Goal: Task Accomplishment & Management: Manage account settings

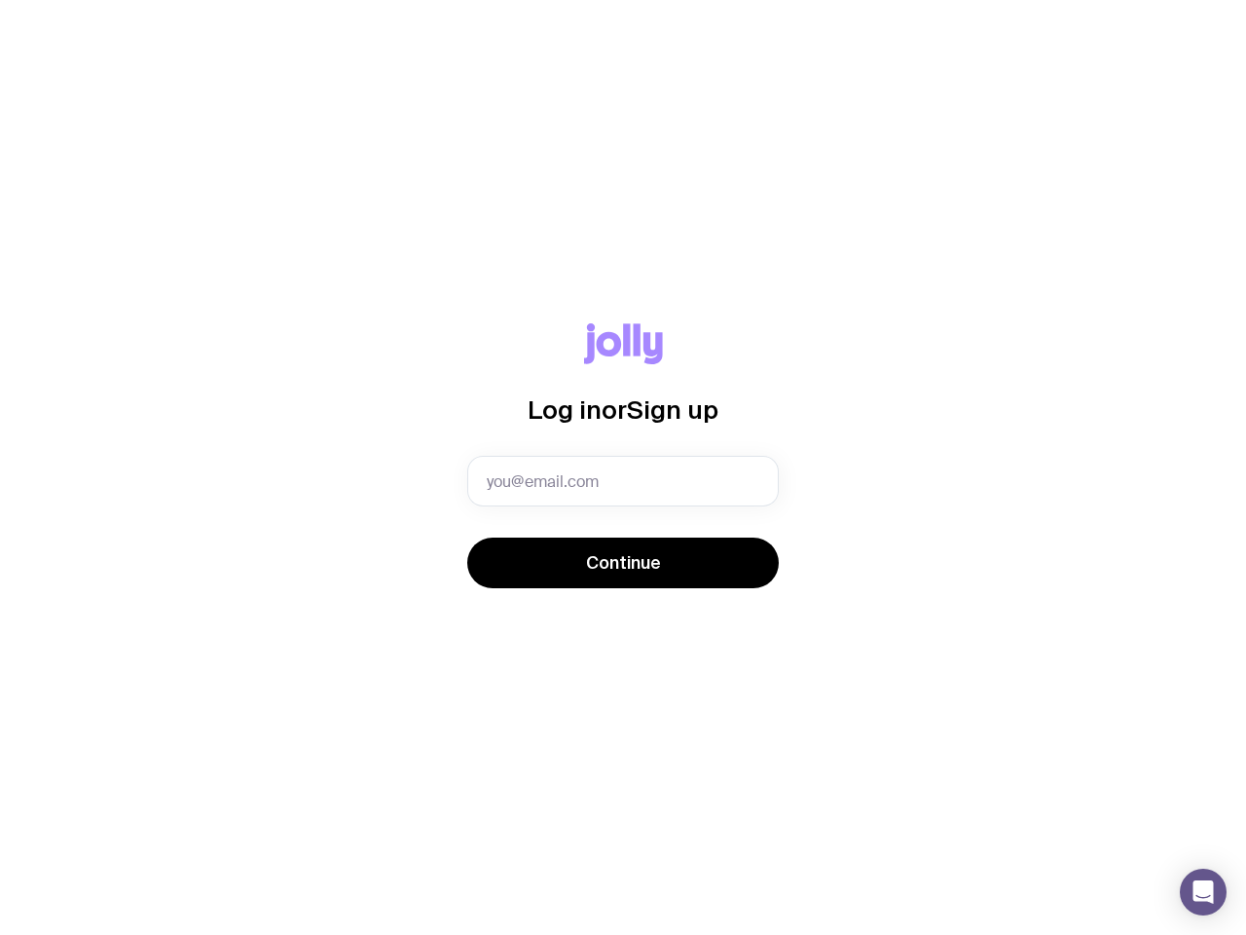
click at [1204, 892] on icon "Open Intercom Messenger" at bounding box center [1204, 891] width 20 height 23
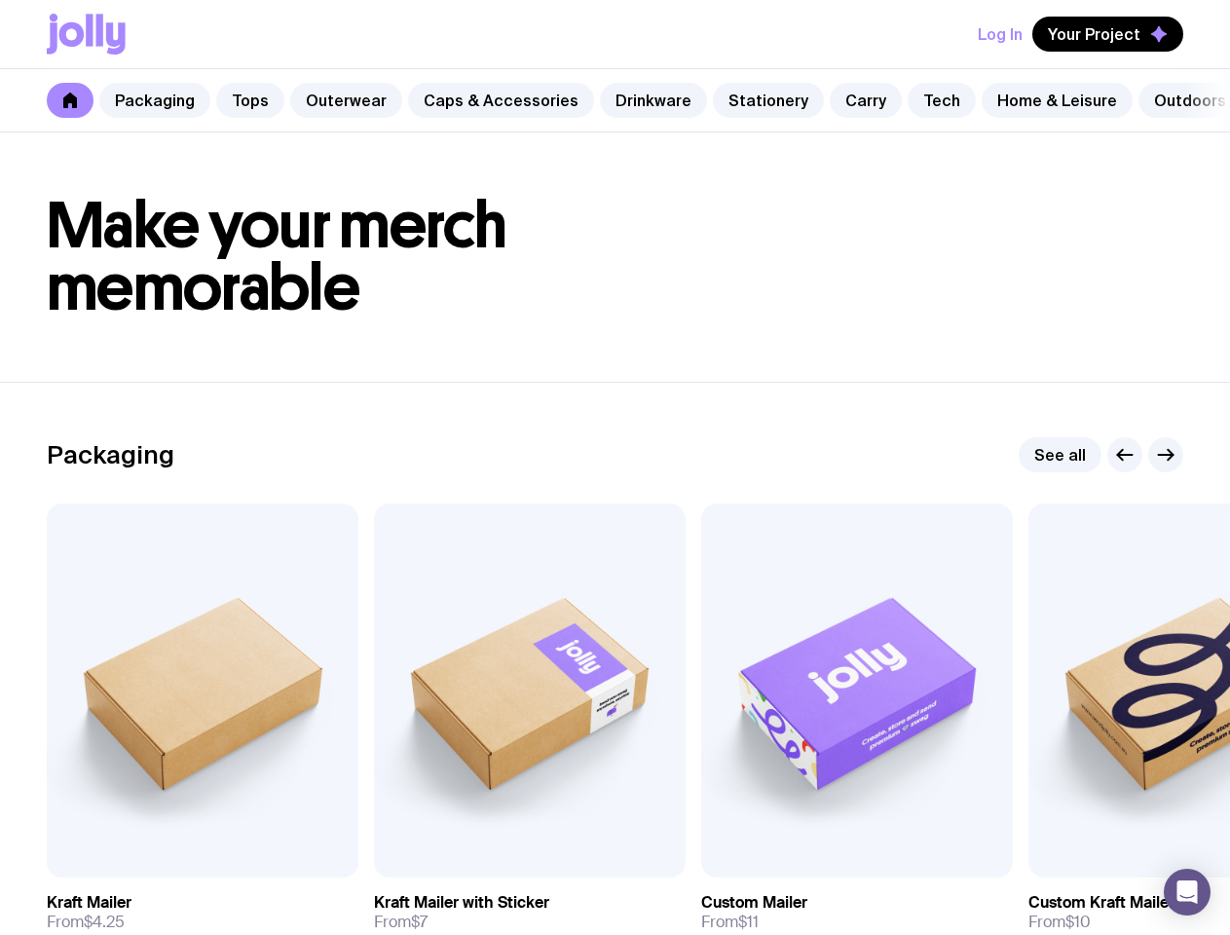
click at [1005, 34] on button "Log In" at bounding box center [1000, 34] width 45 height 35
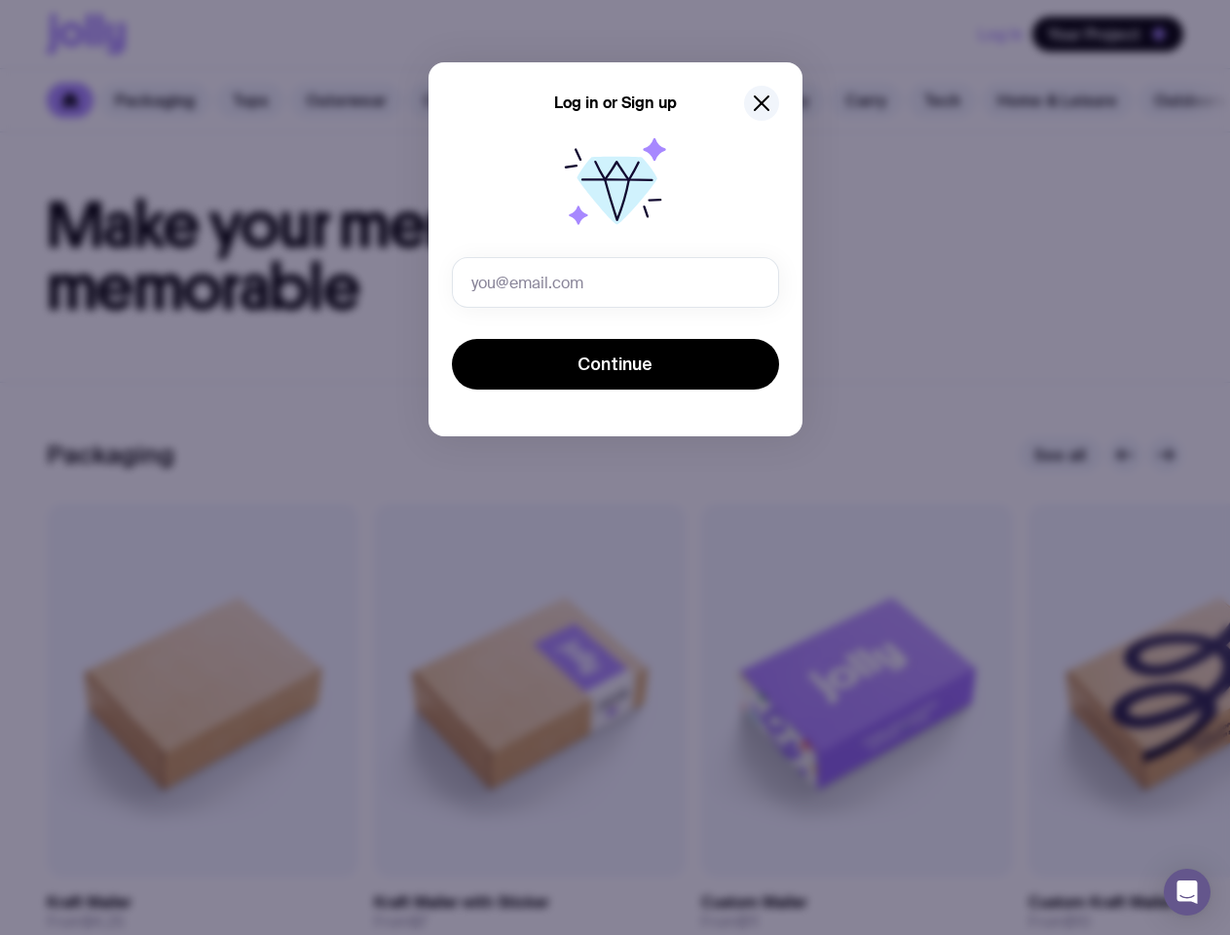
click at [1110, 34] on div "Log in or Sign up Invalid email Continue" at bounding box center [615, 467] width 1230 height 935
click at [1125, 455] on icon "button" at bounding box center [1125, 455] width 15 height 0
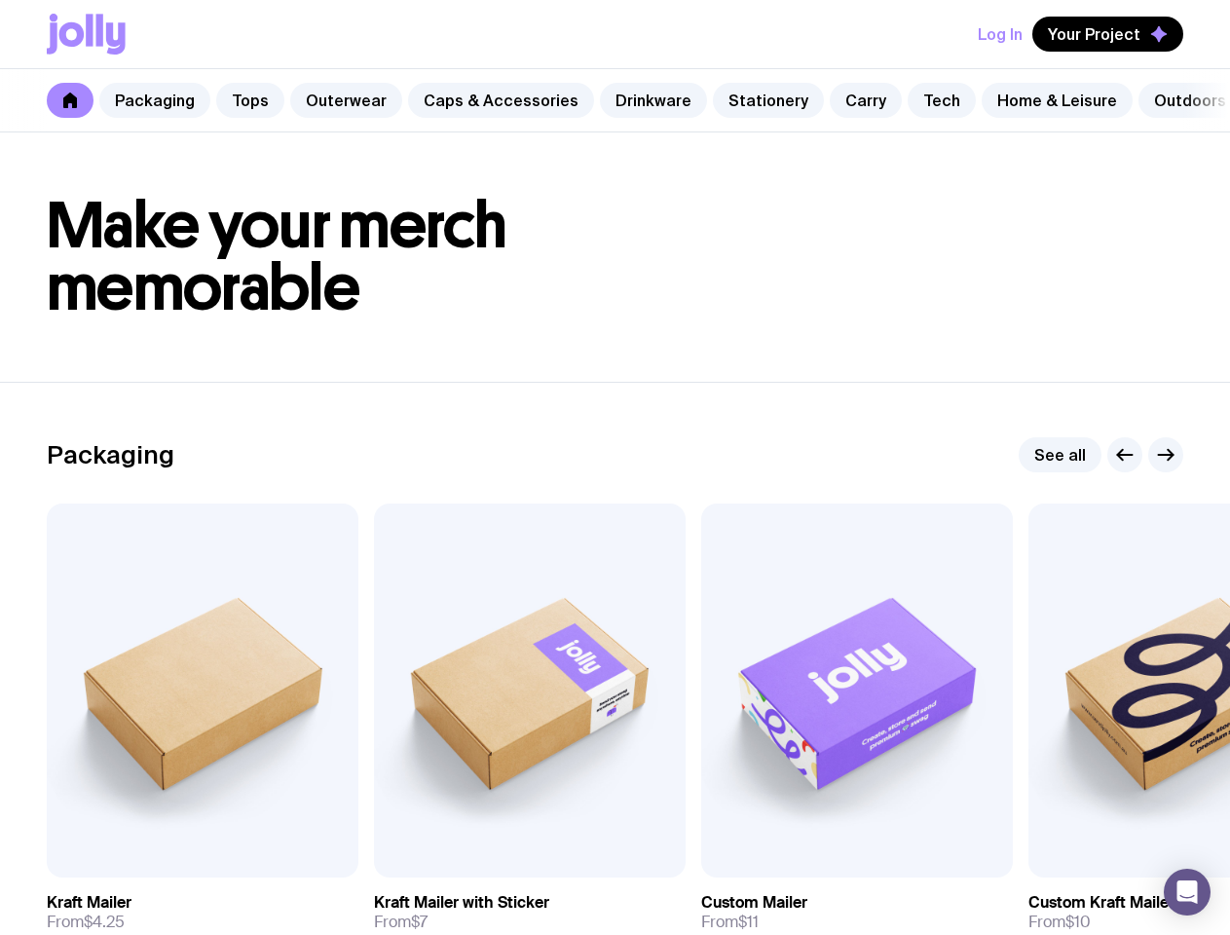
click at [1166, 455] on icon "button" at bounding box center [1166, 455] width 15 height 0
click at [151, 866] on span "Add to wishlist" at bounding box center [170, 855] width 111 height 19
click at [478, 866] on span "Add to wishlist" at bounding box center [497, 855] width 111 height 19
click at [805, 866] on span "Add to wishlist" at bounding box center [824, 855] width 111 height 19
